Goal: Transaction & Acquisition: Book appointment/travel/reservation

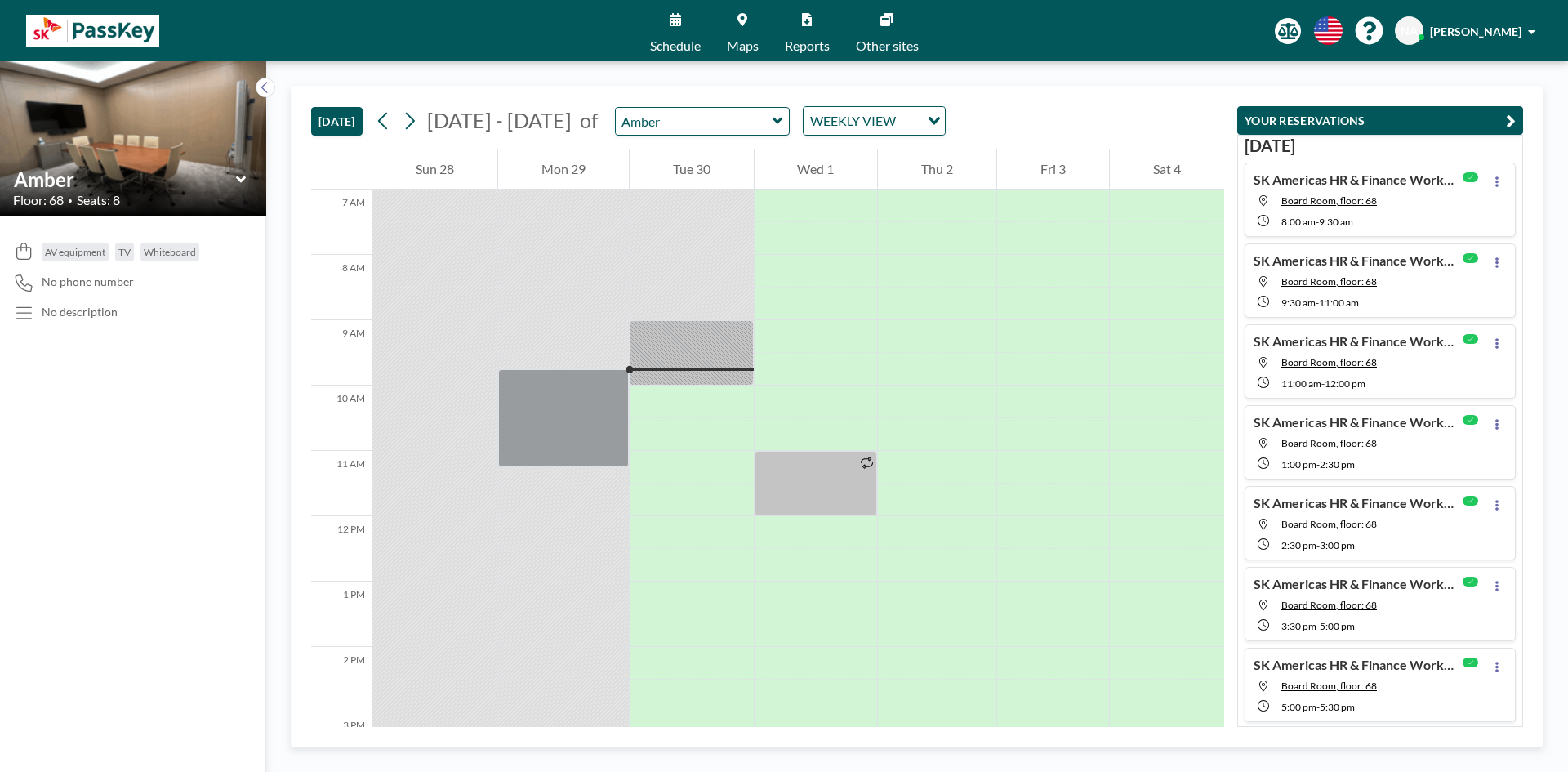
scroll to position [571, 0]
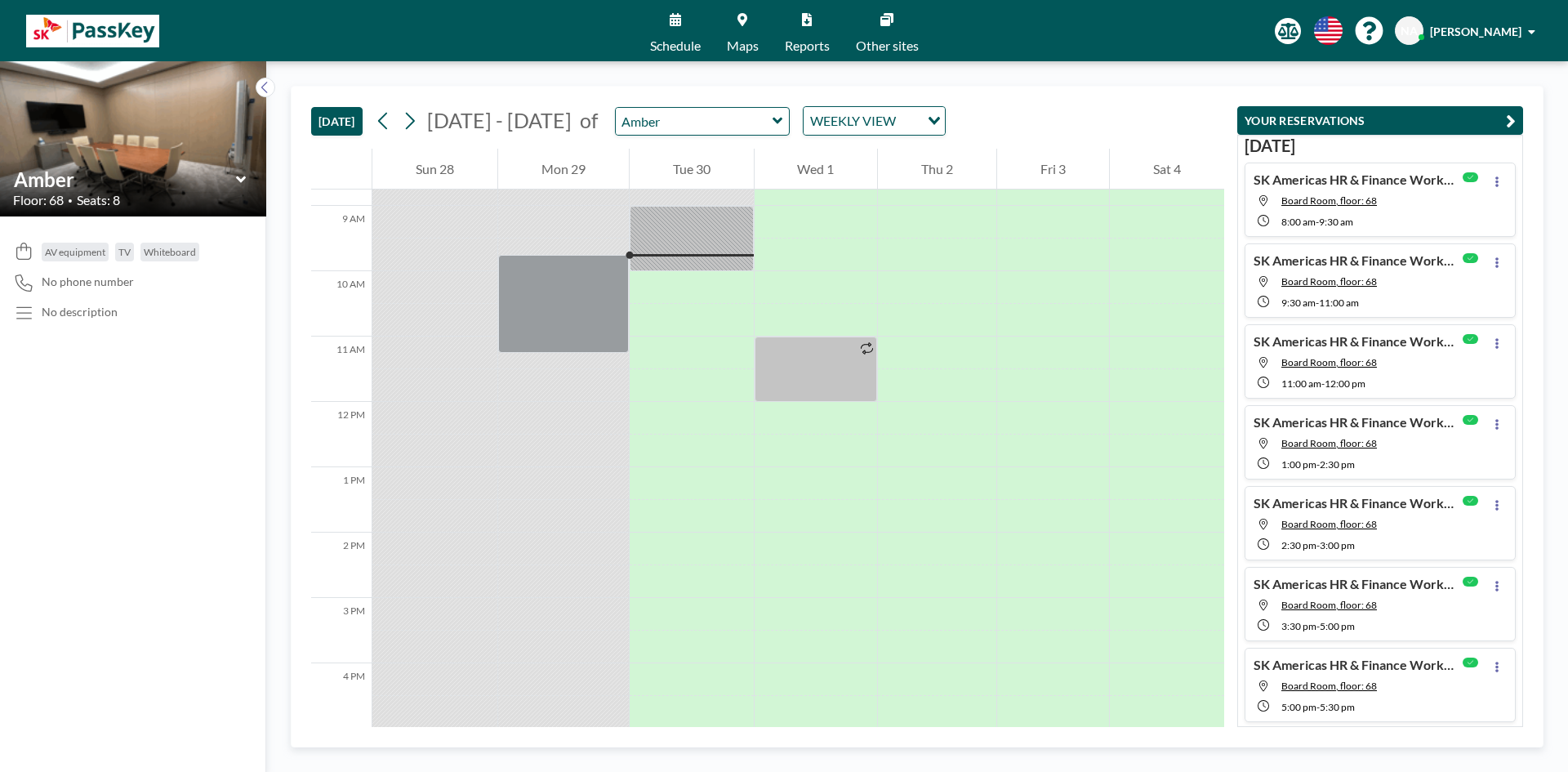
click at [772, 119] on icon at bounding box center [777, 121] width 10 height 7
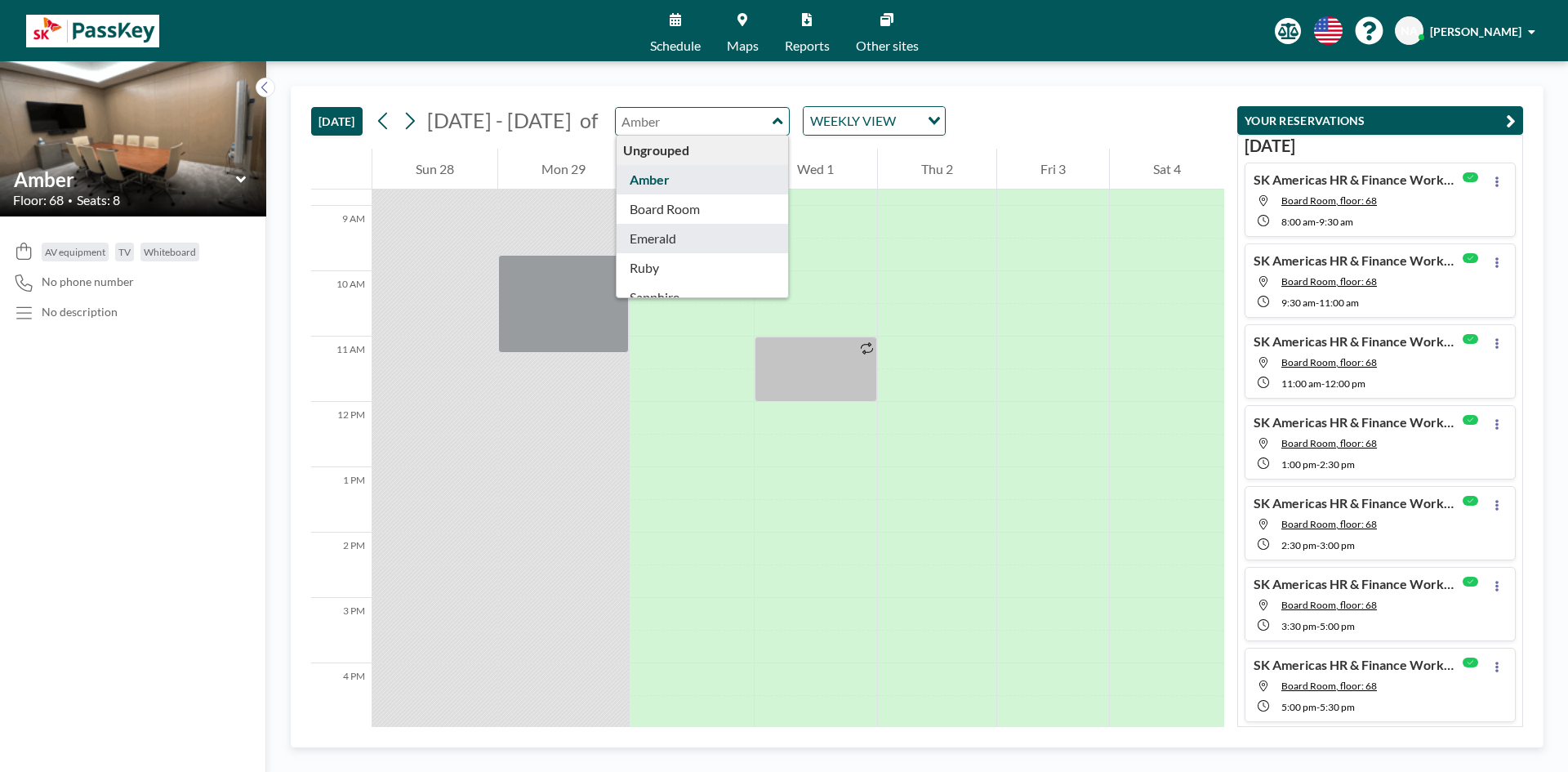
type input "Emerald"
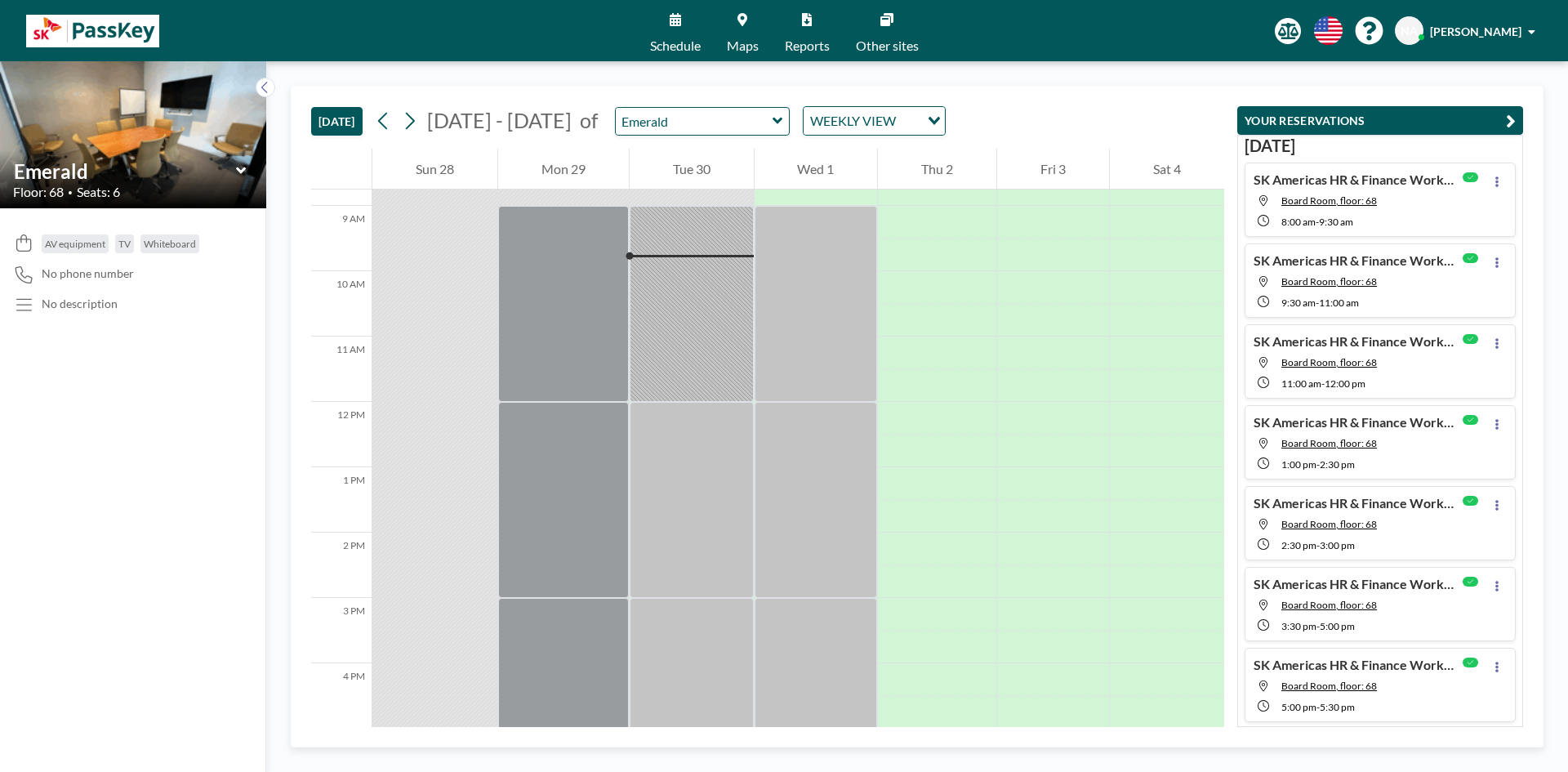
click at [772, 123] on icon at bounding box center [777, 120] width 11 height 16
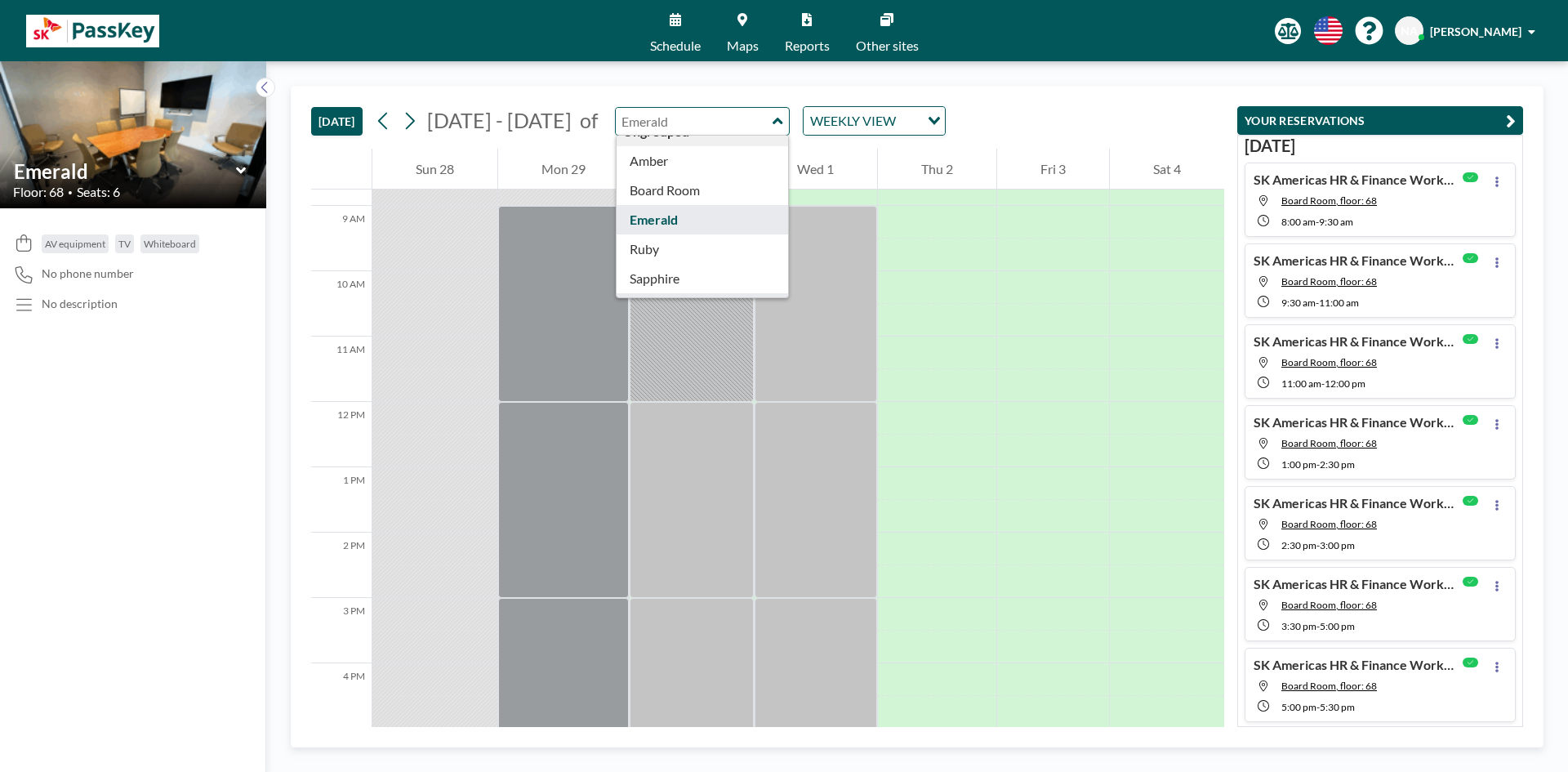
scroll to position [52, 0]
type input "Ruby"
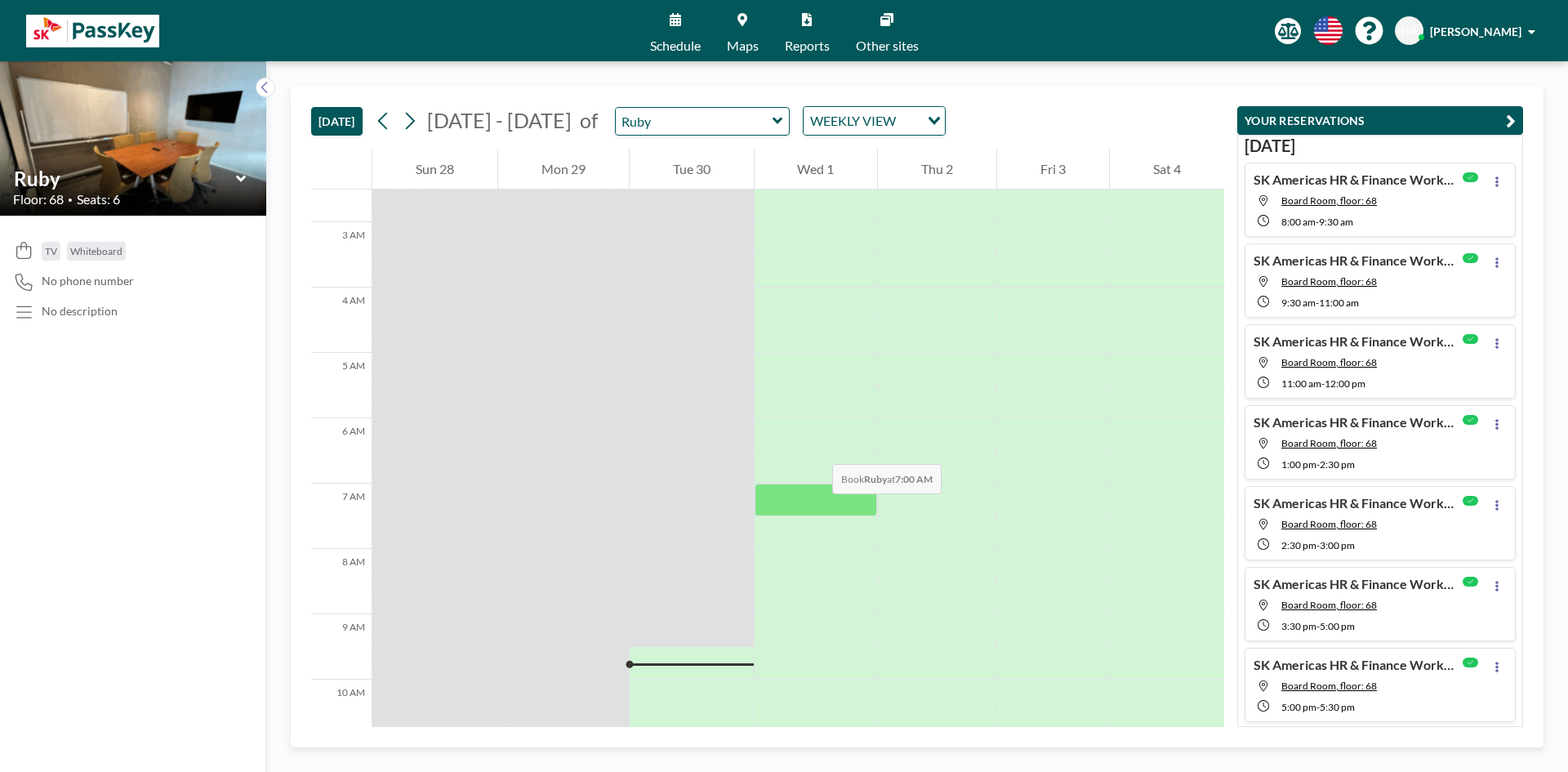
scroll to position [490, 0]
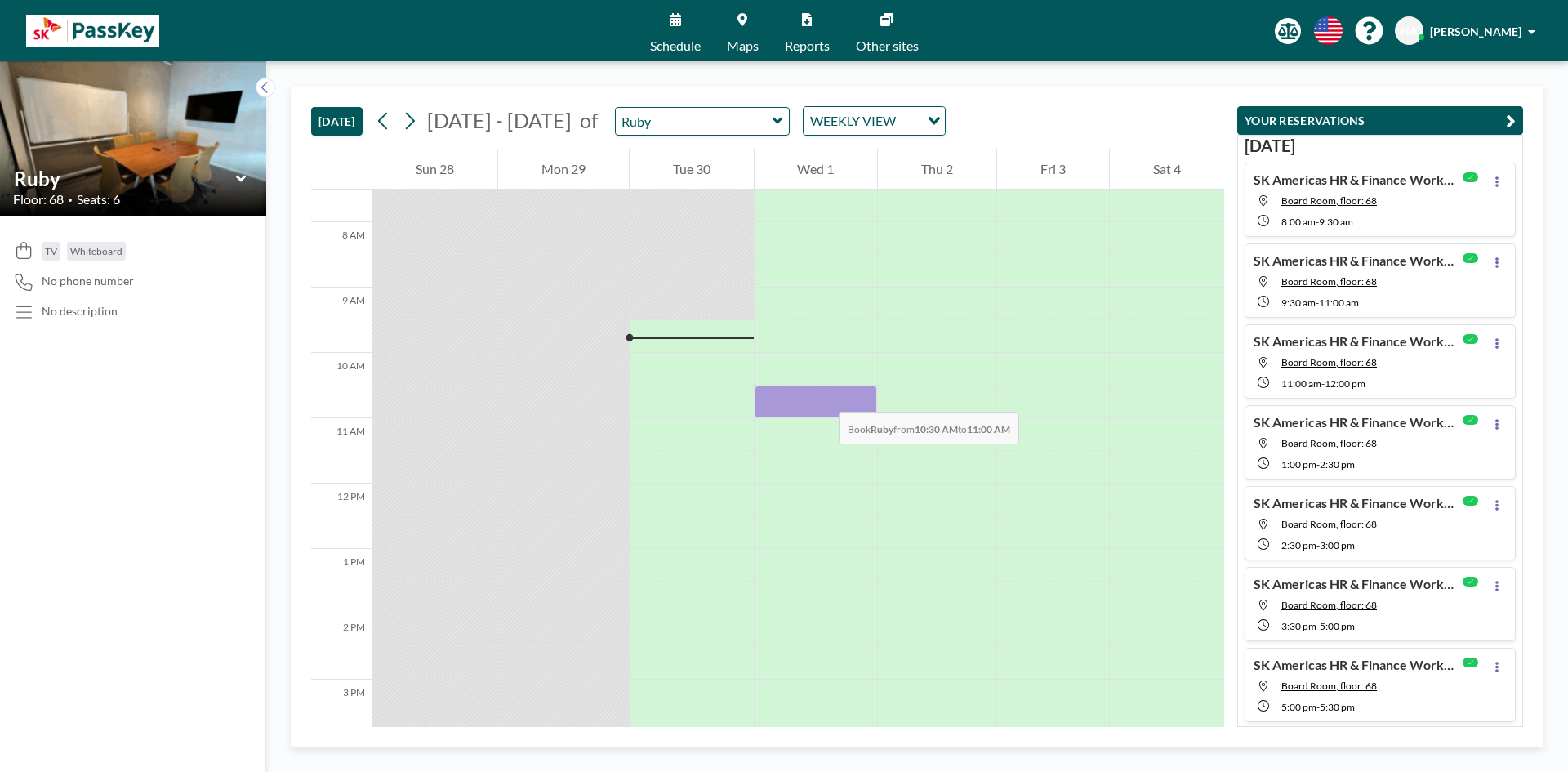
click at [823, 395] on div at bounding box center [816, 401] width 123 height 33
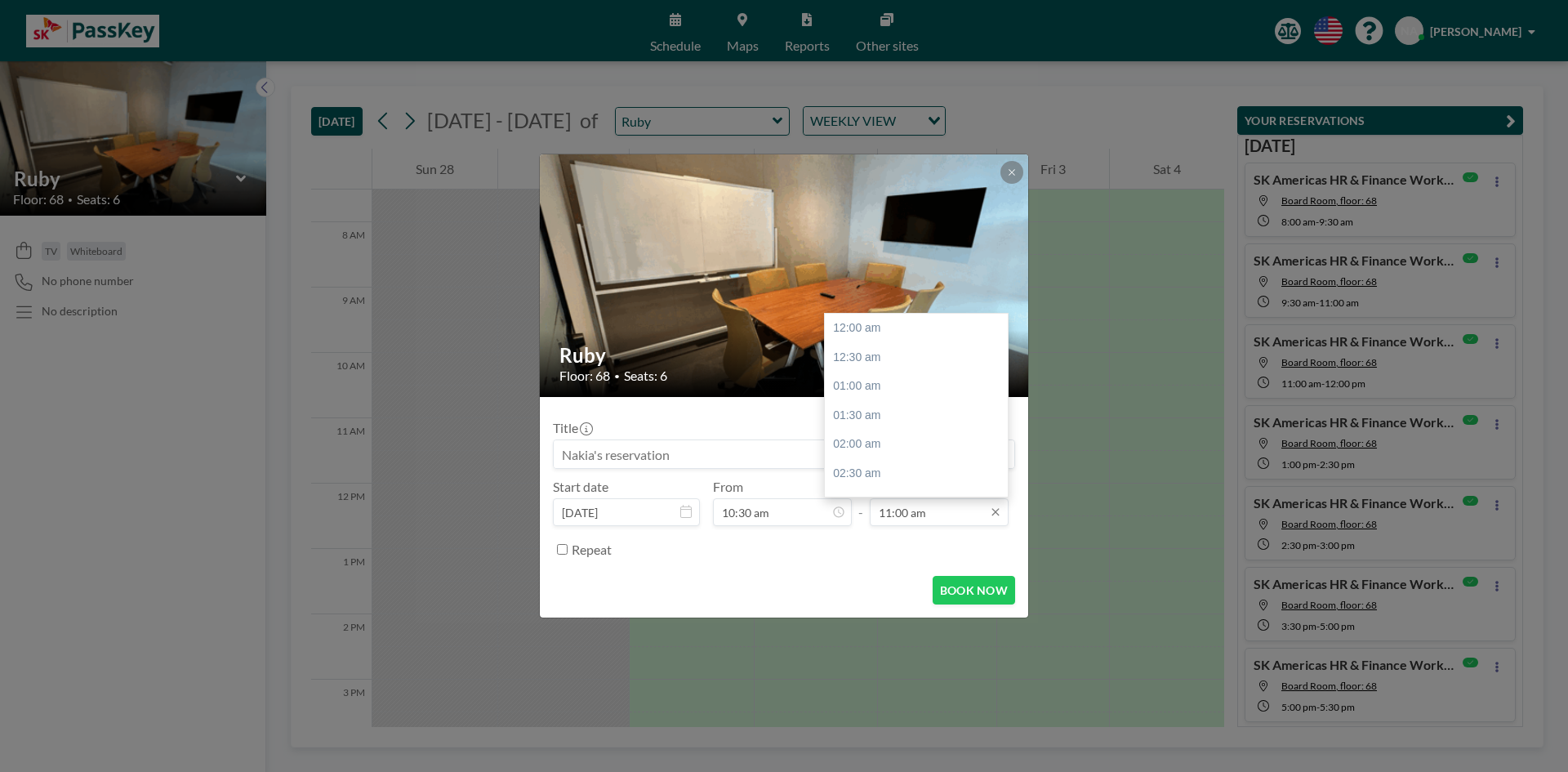
scroll to position [639, 0]
click at [853, 362] on div "11:30 am" at bounding box center [921, 357] width 191 height 29
type input "11:30 am"
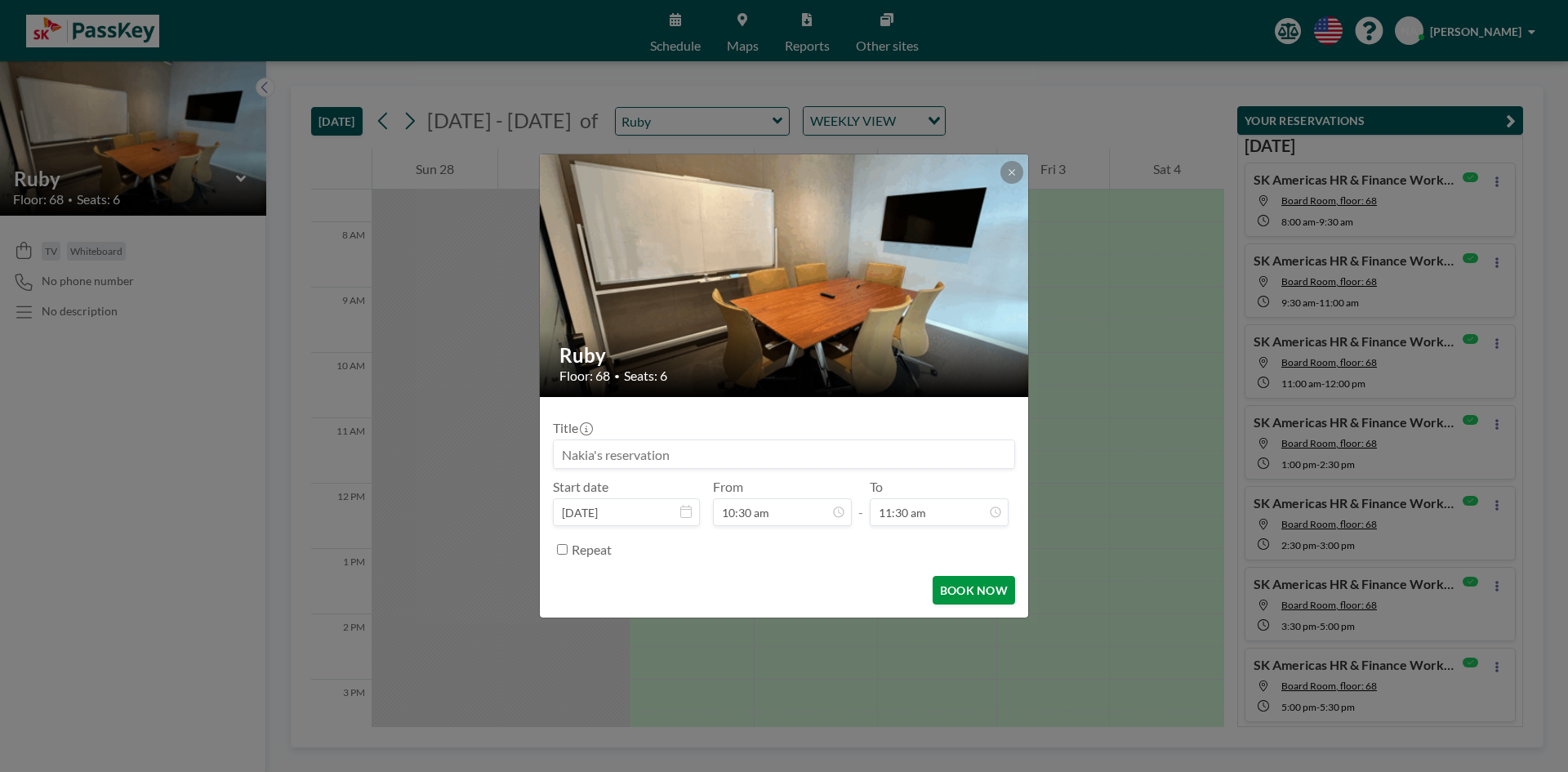
scroll to position [669, 0]
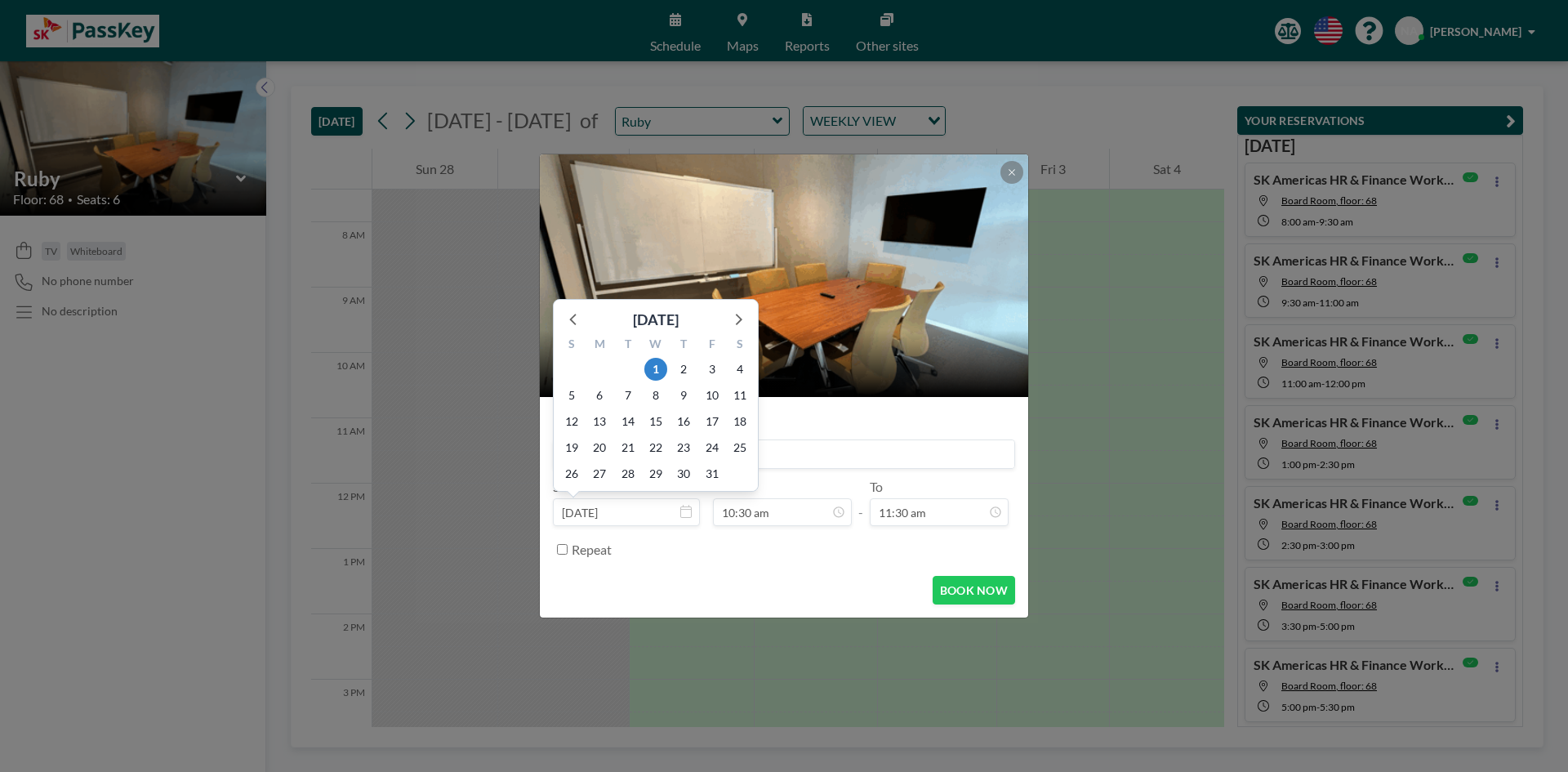
click at [678, 511] on input "[DATE]" at bounding box center [626, 512] width 147 height 28
click at [681, 512] on icon at bounding box center [687, 511] width 12 height 13
click at [574, 323] on icon at bounding box center [572, 320] width 7 height 12
click at [634, 477] on span "30" at bounding box center [628, 473] width 23 height 23
type input "[DATE]"
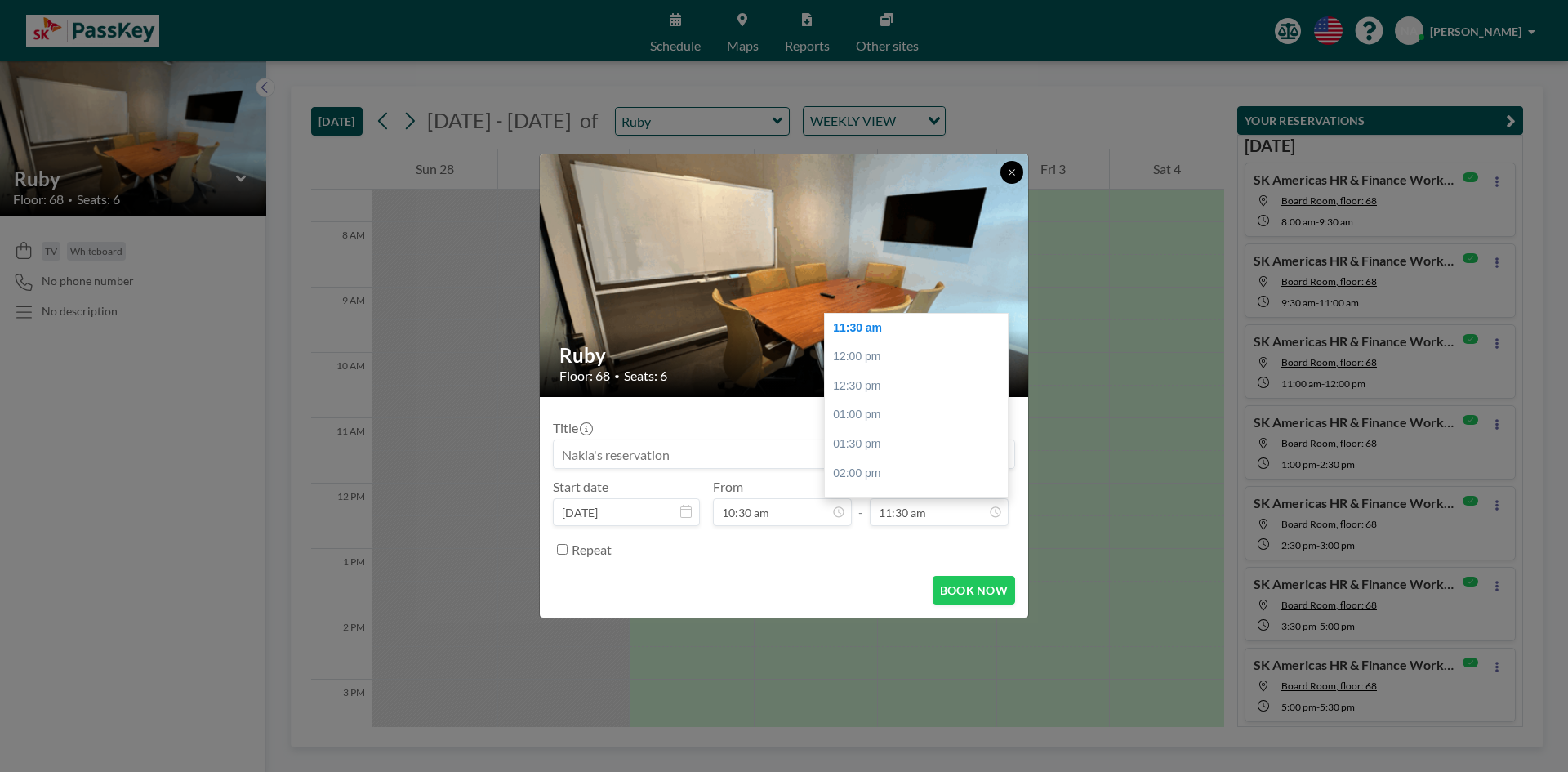
click at [1016, 174] on icon at bounding box center [1012, 172] width 10 height 10
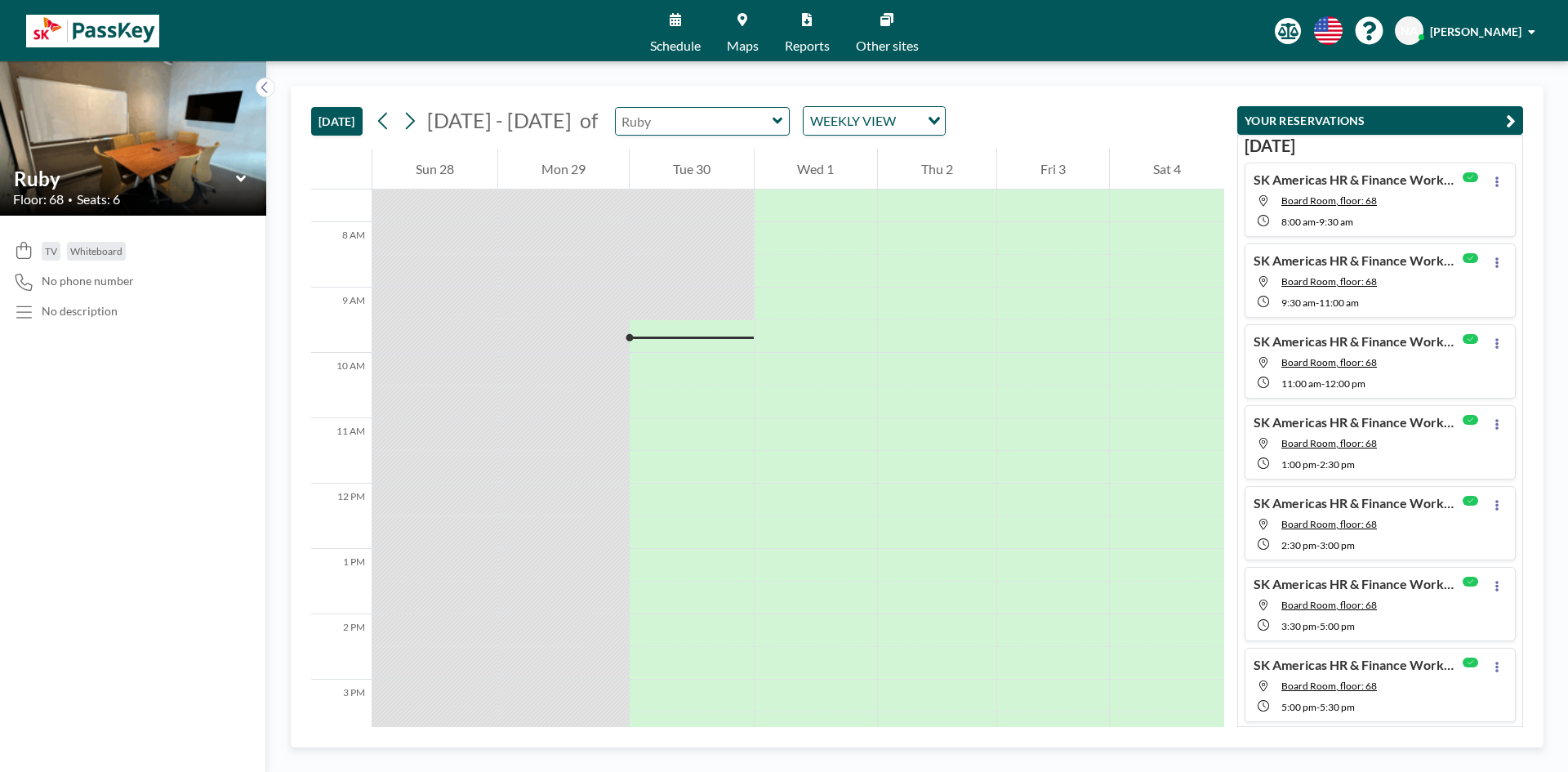
click at [744, 128] on input "text" at bounding box center [694, 121] width 157 height 27
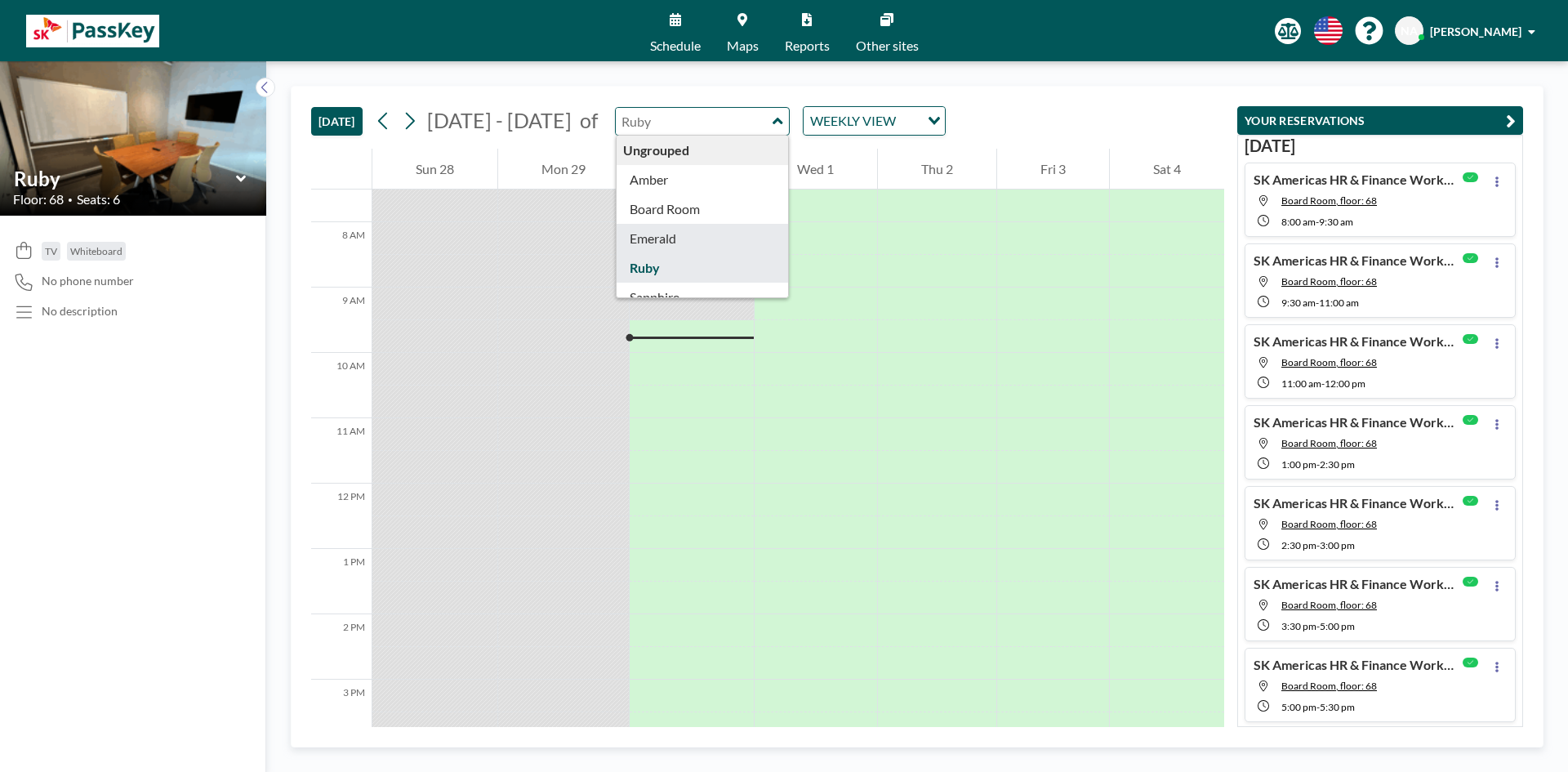
type input "Emerald"
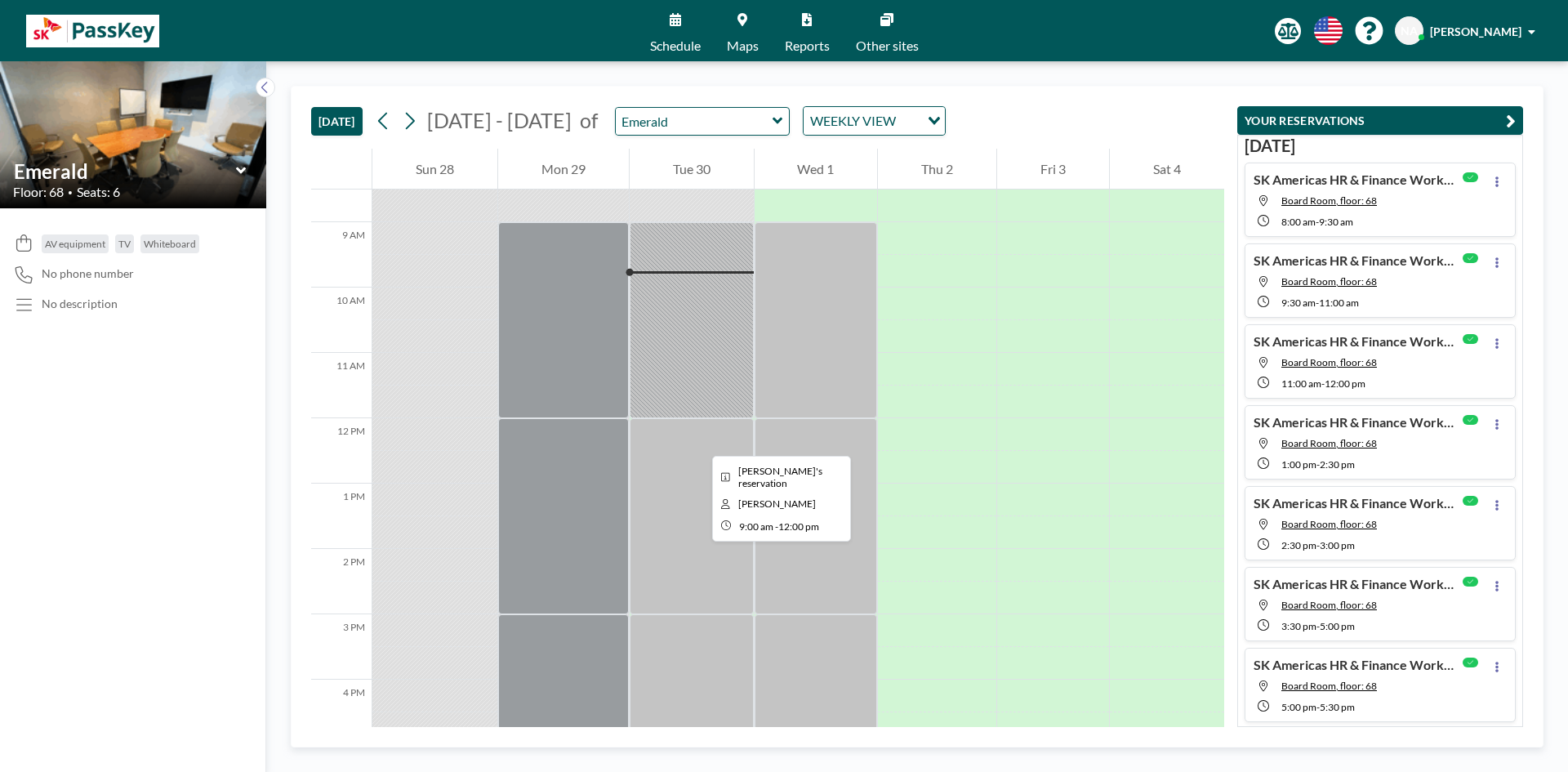
scroll to position [653, 0]
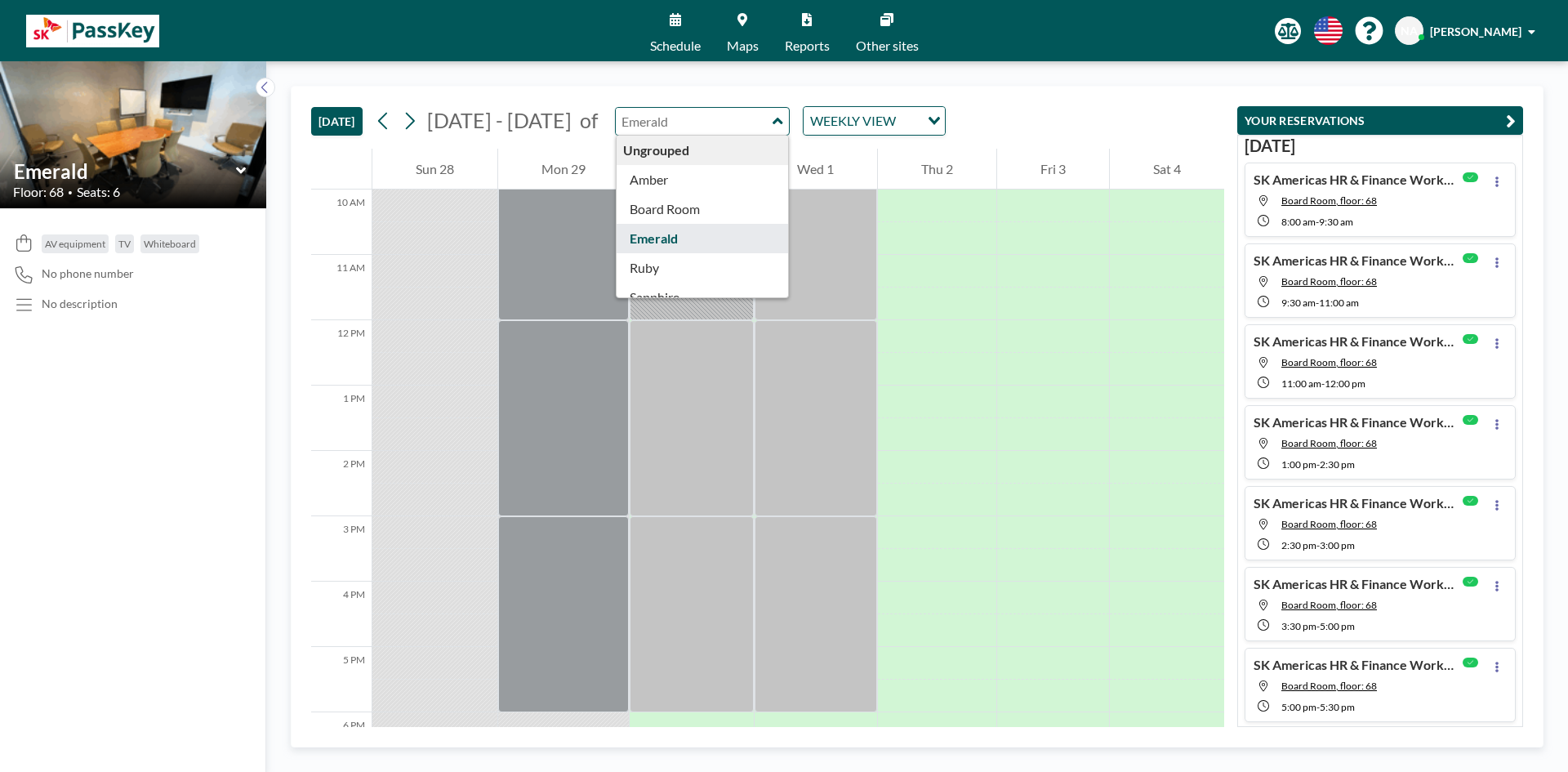
click at [728, 123] on input "text" at bounding box center [694, 121] width 157 height 27
type input "Ruby"
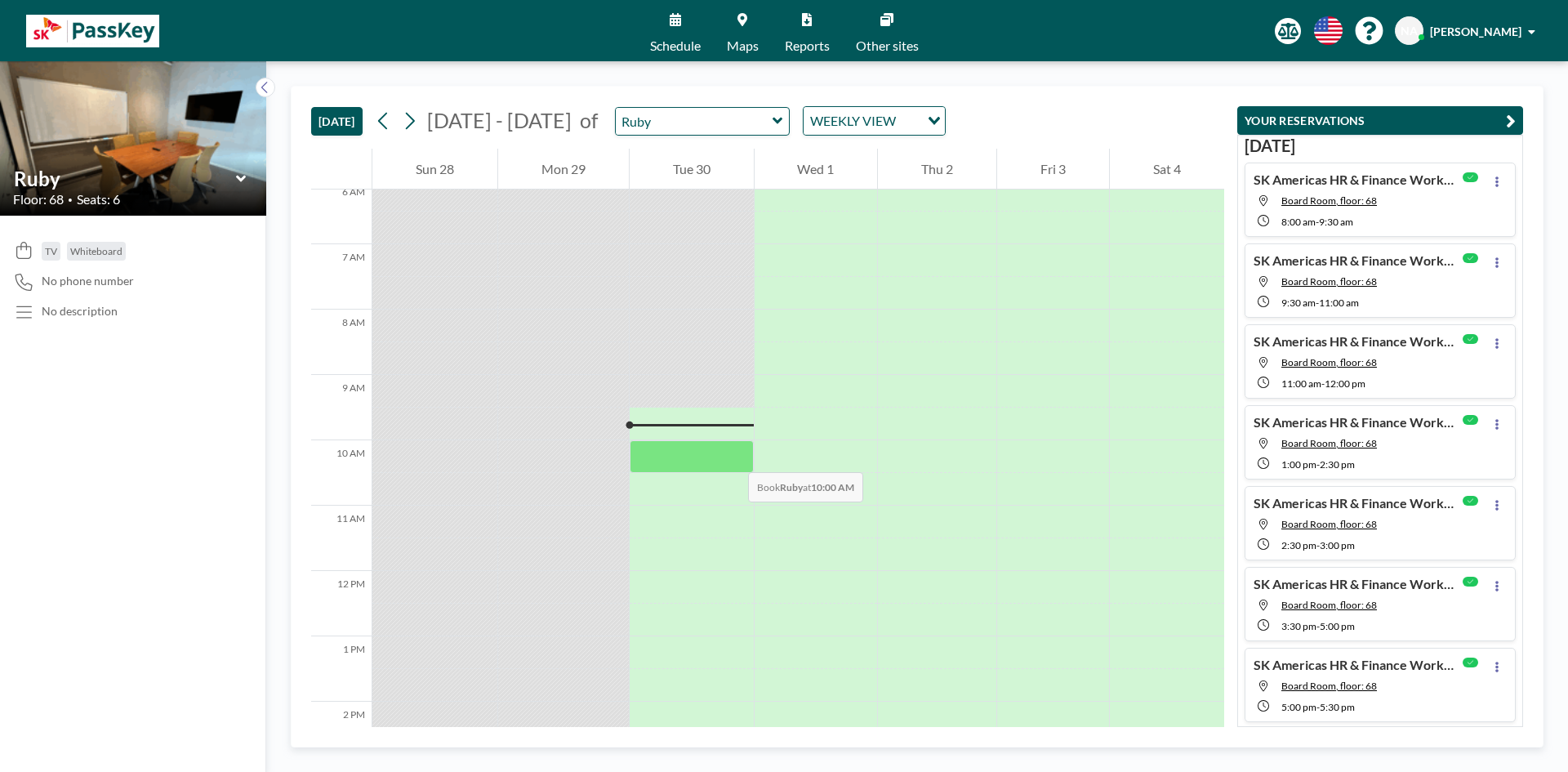
scroll to position [409, 0]
click at [700, 478] on div at bounding box center [692, 483] width 124 height 33
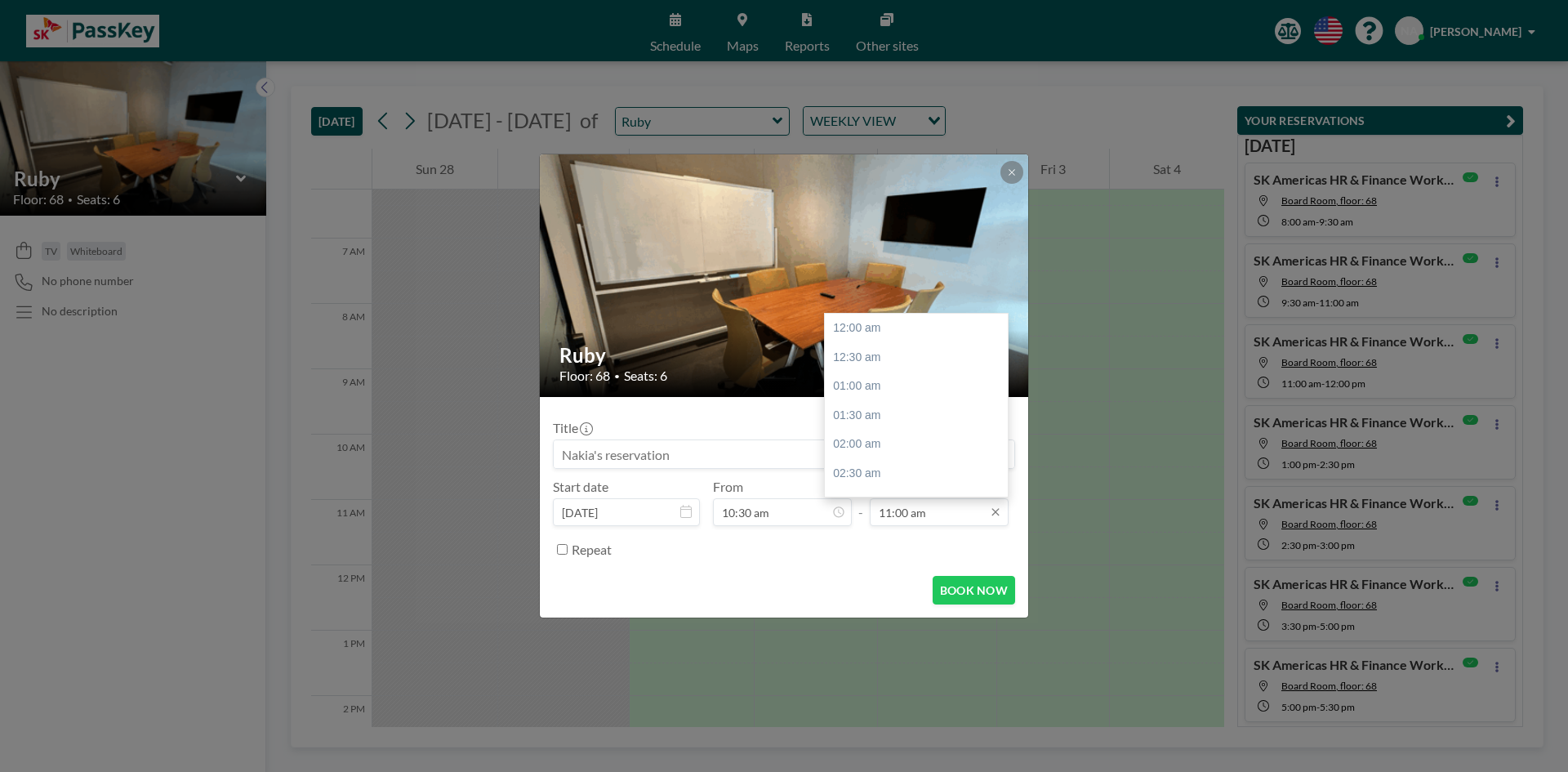
scroll to position [639, 0]
click at [851, 357] on div "11:30 am" at bounding box center [921, 357] width 191 height 29
type input "11:30 am"
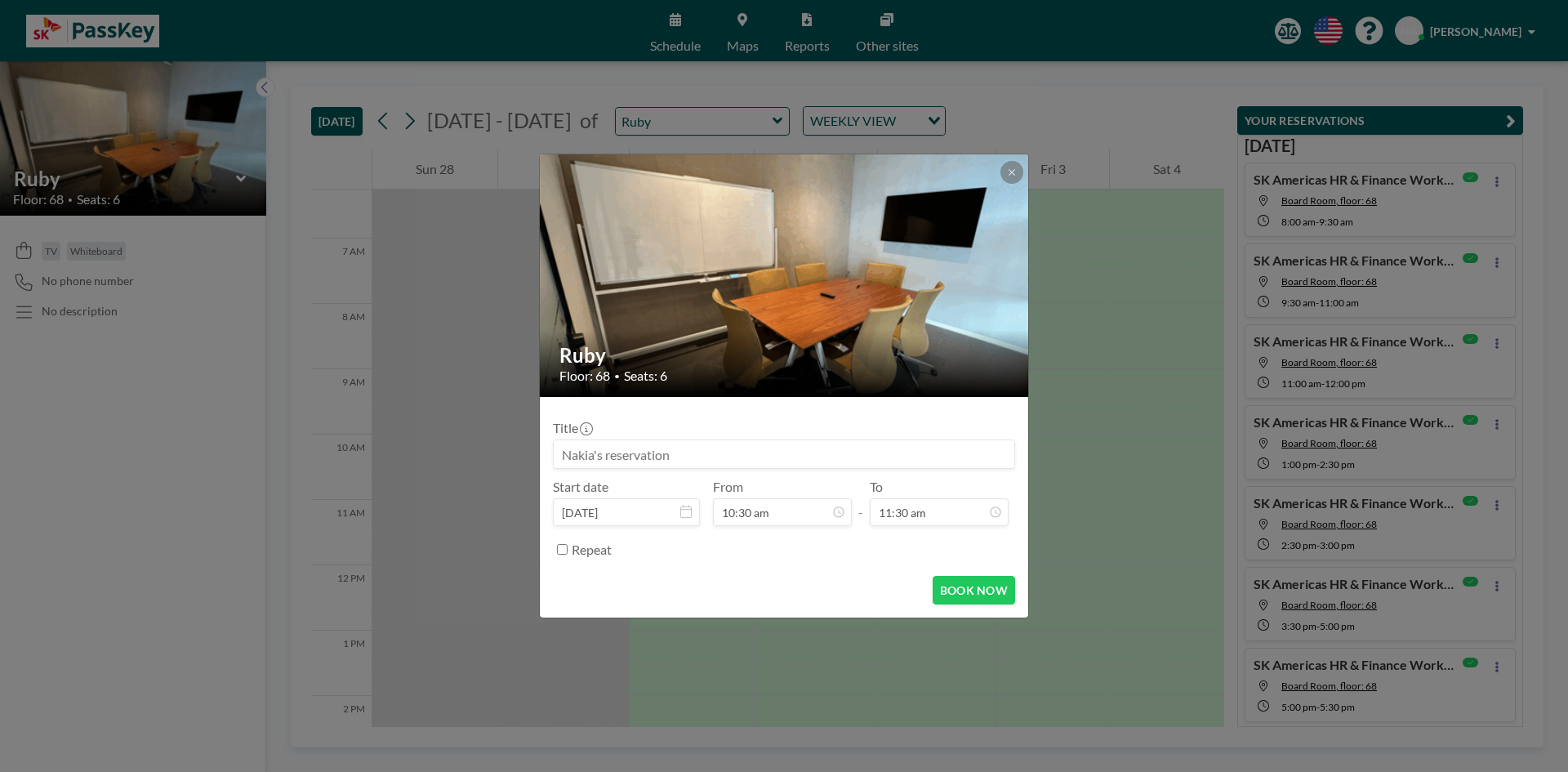
click at [698, 453] on input at bounding box center [784, 453] width 461 height 28
type input "SK Americas HR"
click at [977, 597] on button "BOOK NOW" at bounding box center [974, 590] width 82 height 29
